Goal: Find specific page/section: Find specific page/section

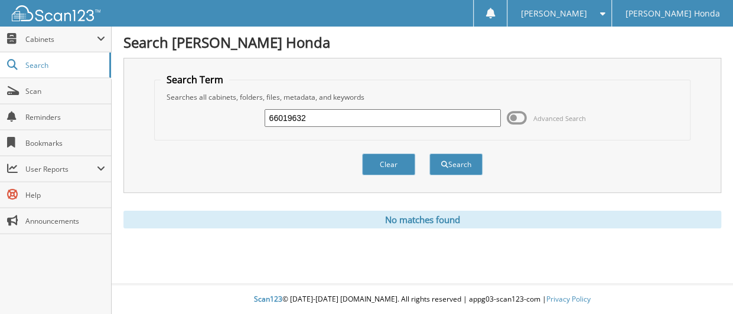
drag, startPoint x: 325, startPoint y: 122, endPoint x: 227, endPoint y: 118, distance: 98.2
click at [227, 118] on div "66019632 Advanced Search" at bounding box center [423, 118] width 524 height 32
type input "MRA29511"
click at [430, 154] on button "Search" at bounding box center [456, 165] width 53 height 22
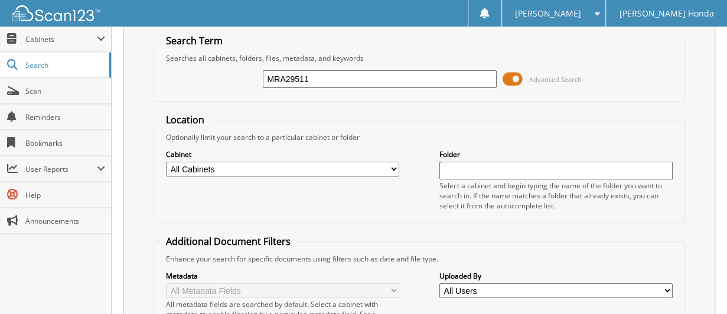
click at [518, 80] on span at bounding box center [513, 79] width 20 height 18
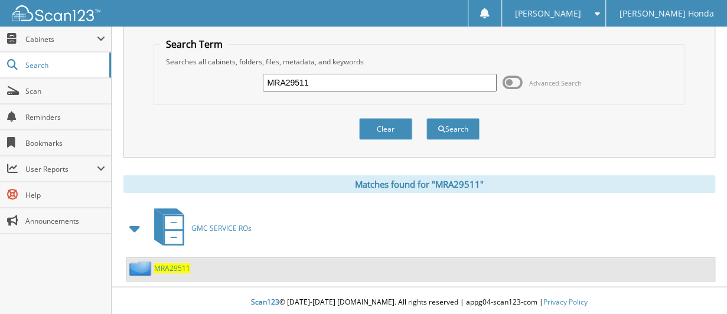
click at [163, 264] on span "MRA29511" at bounding box center [172, 269] width 36 height 10
